Goal: Check status: Check status

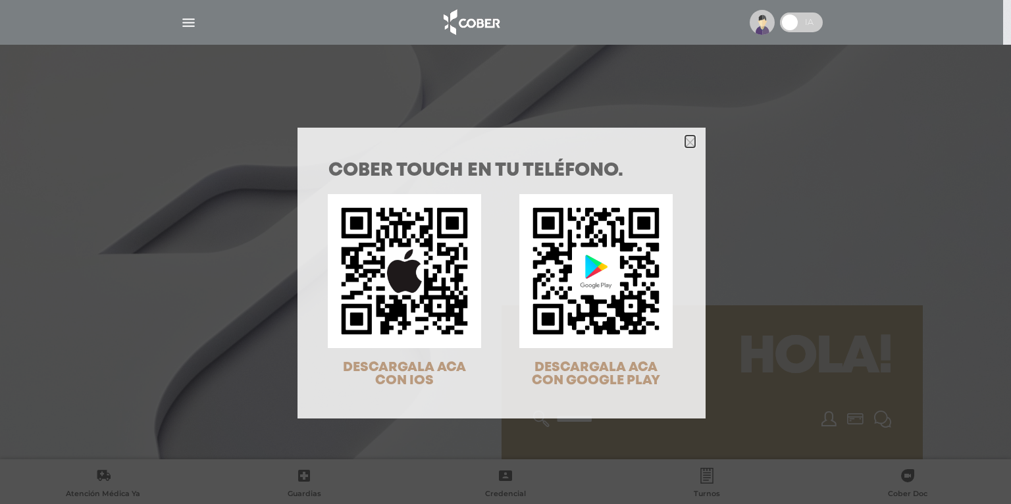
click at [690, 144] on icon "Close" at bounding box center [690, 143] width 10 height 10
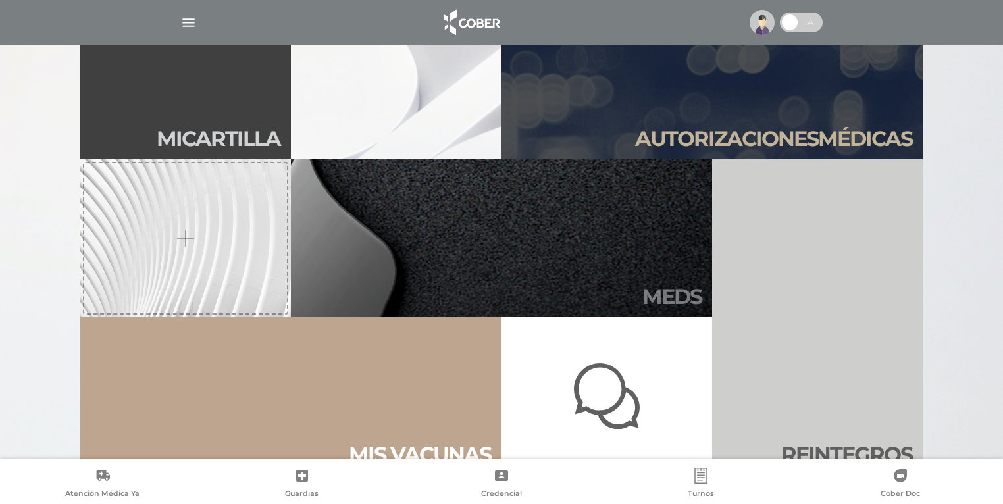
scroll to position [474, 0]
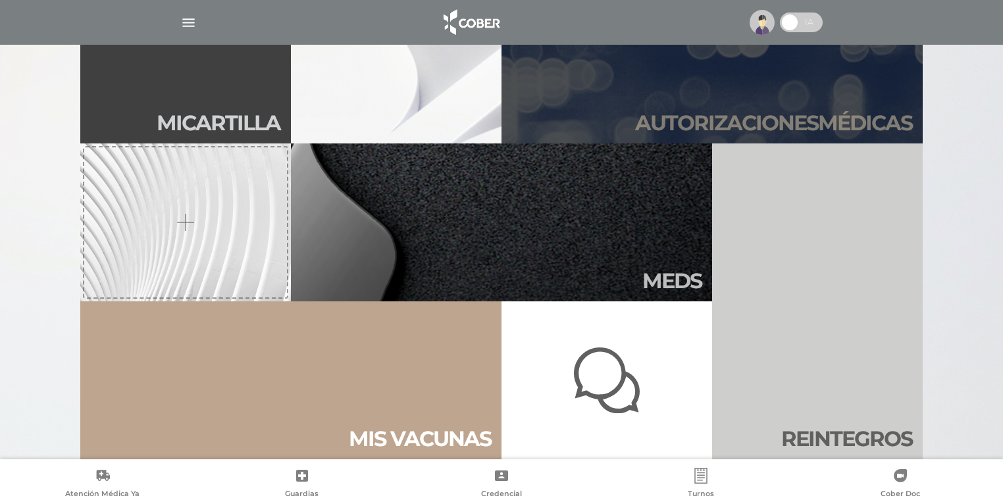
click at [810, 121] on h2 "Autori zaciones médicas" at bounding box center [773, 123] width 277 height 25
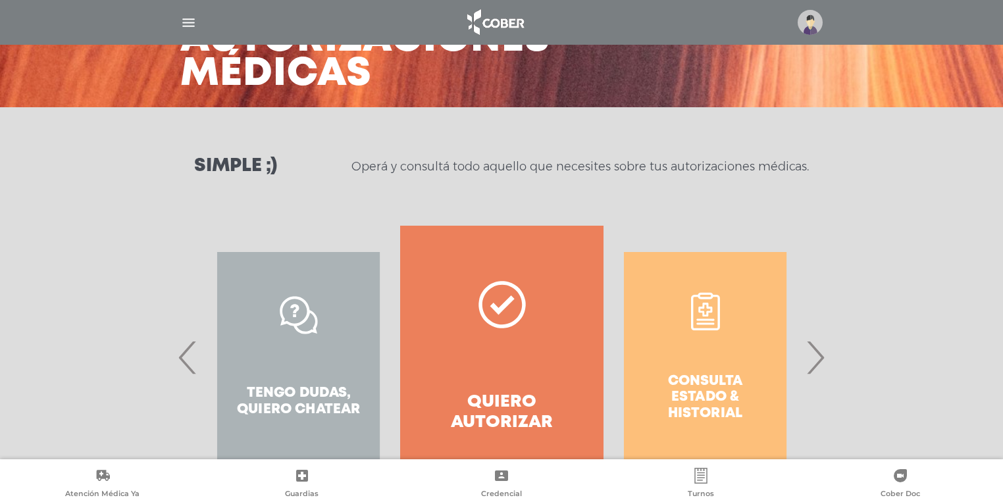
scroll to position [105, 0]
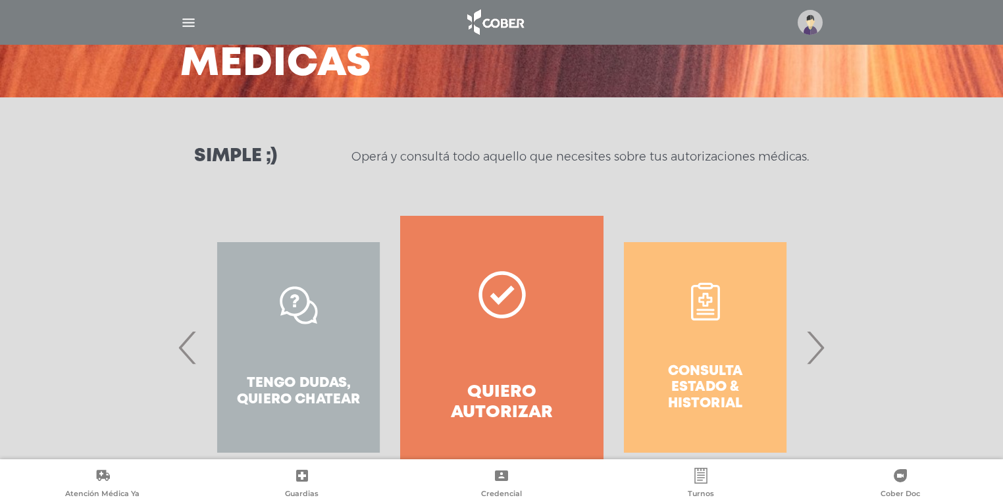
click at [816, 356] on span "›" at bounding box center [815, 347] width 26 height 71
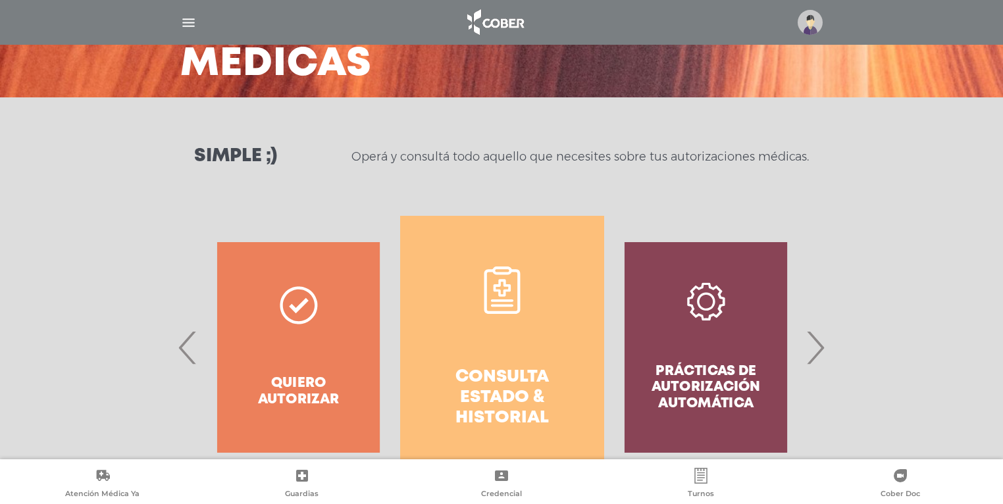
click at [510, 389] on h4 "Consulta estado & historial" at bounding box center [502, 398] width 156 height 62
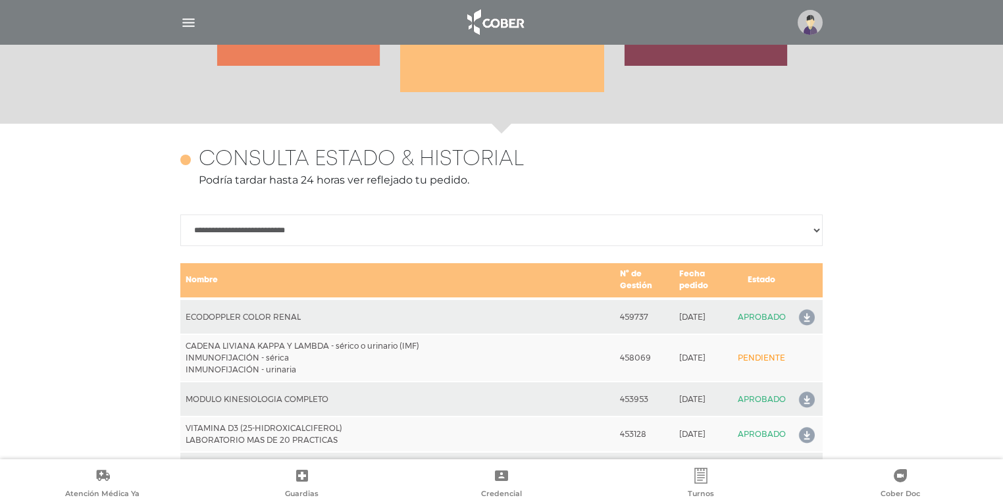
scroll to position [584, 0]
